Goal: Information Seeking & Learning: Find specific fact

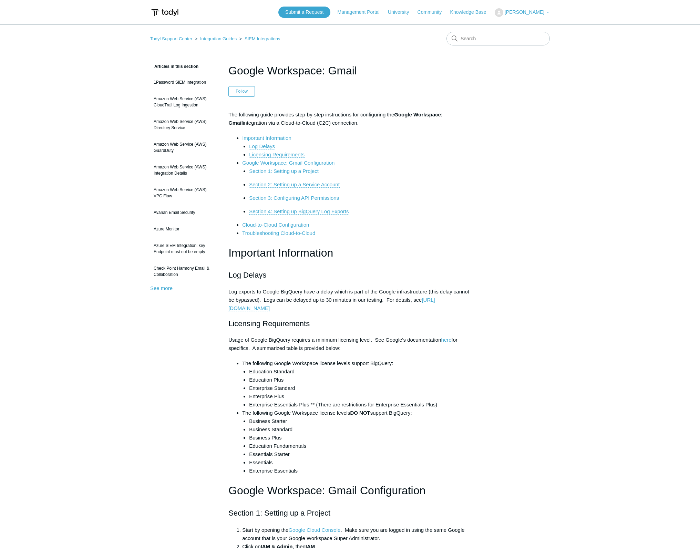
scroll to position [34, 0]
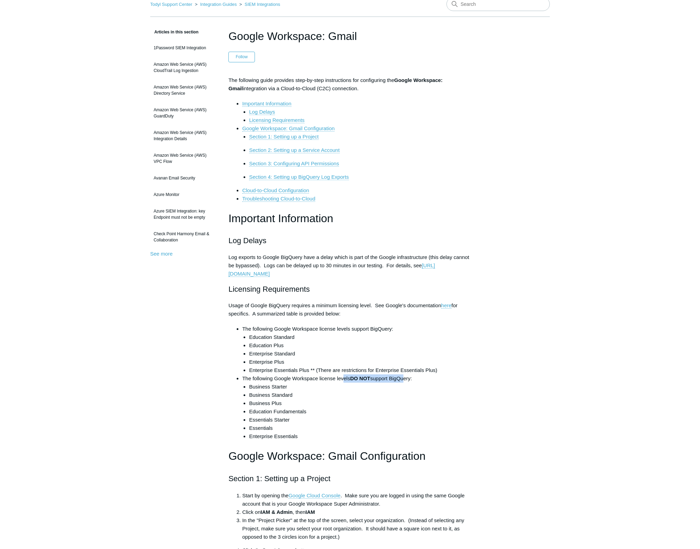
drag, startPoint x: 345, startPoint y: 377, endPoint x: 405, endPoint y: 381, distance: 60.4
click at [405, 381] on li "The following Google Workspace license levels DO NOT support BigQuery: Business…" at bounding box center [357, 408] width 230 height 66
click at [434, 384] on li "Business Starter" at bounding box center [360, 387] width 223 height 8
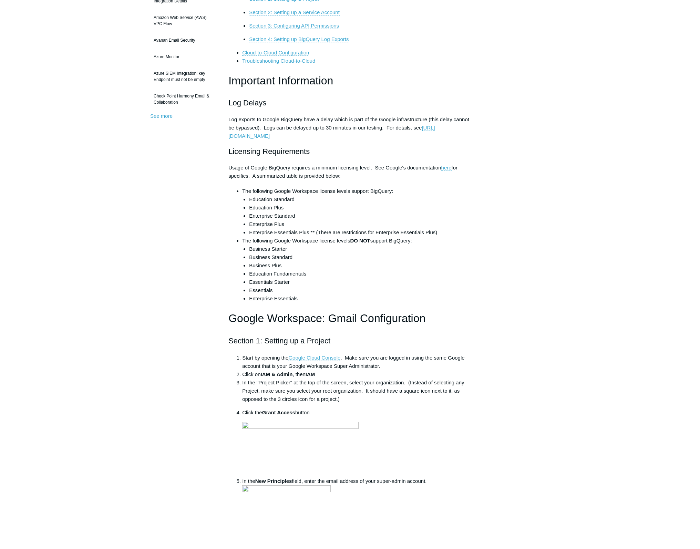
scroll to position [207, 0]
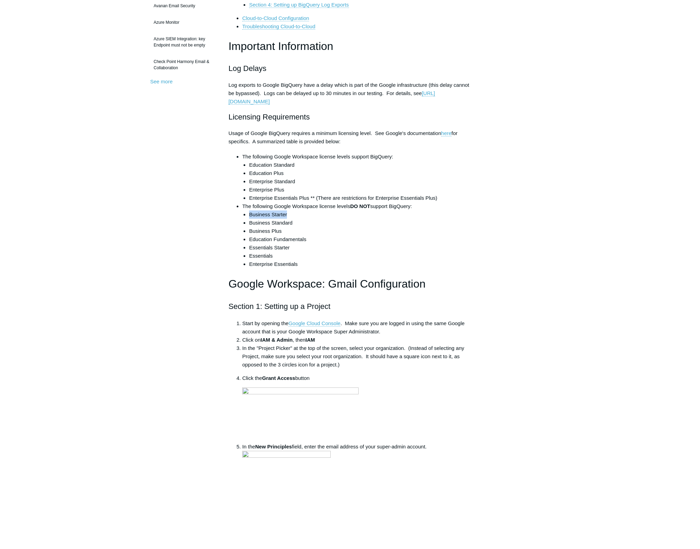
drag, startPoint x: 293, startPoint y: 215, endPoint x: 247, endPoint y: 214, distance: 45.9
click at [247, 214] on ul "Business Starter Business Standard Business Plus Education Fundamentals Essenti…" at bounding box center [357, 240] width 230 height 58
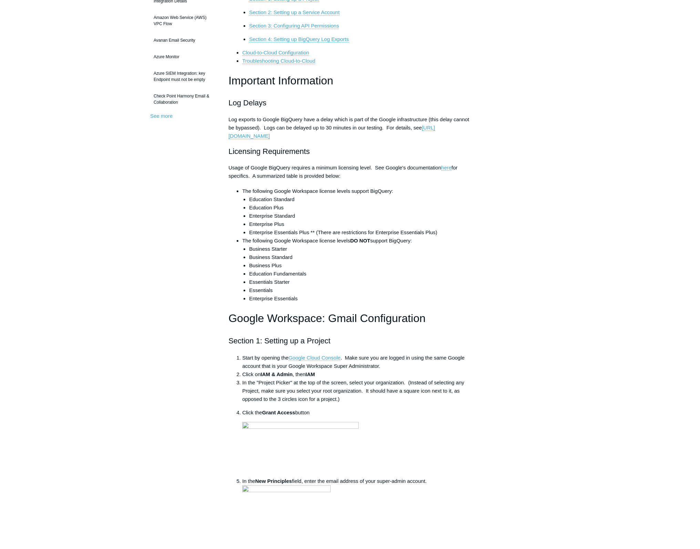
click at [331, 256] on li "Business Standard" at bounding box center [360, 257] width 223 height 8
drag, startPoint x: 298, startPoint y: 258, endPoint x: 241, endPoint y: 255, distance: 56.6
click at [241, 255] on ul "The following Google Workspace license levels support BigQuery: Education Stand…" at bounding box center [353, 245] width 236 height 116
drag, startPoint x: 288, startPoint y: 266, endPoint x: 244, endPoint y: 256, distance: 45.2
click at [244, 256] on ul "Business Starter Business Standard Business Plus Education Fundamentals Essenti…" at bounding box center [357, 274] width 230 height 58
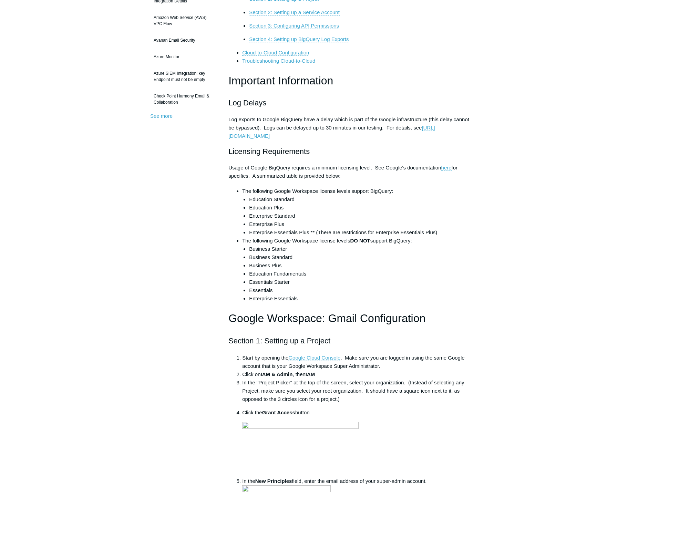
drag, startPoint x: 302, startPoint y: 225, endPoint x: 297, endPoint y: 224, distance: 4.8
click at [297, 224] on li "Enterprise Plus" at bounding box center [360, 224] width 223 height 8
drag, startPoint x: 287, startPoint y: 256, endPoint x: 261, endPoint y: 267, distance: 28.7
click at [248, 259] on ul "Business Starter Business Standard Business Plus Education Fundamentals Essenti…" at bounding box center [357, 274] width 230 height 58
drag, startPoint x: 287, startPoint y: 266, endPoint x: 240, endPoint y: 257, distance: 47.8
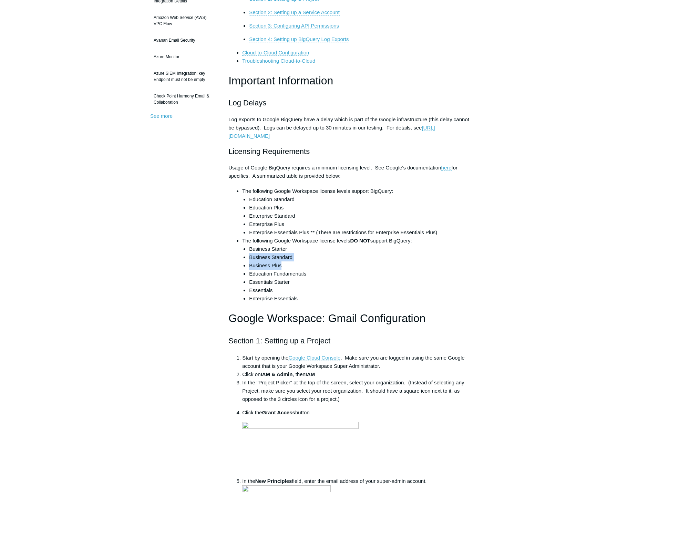
click at [240, 257] on ul "The following Google Workspace license levels support BigQuery: Education Stand…" at bounding box center [353, 245] width 236 height 116
